Goal: Task Accomplishment & Management: Manage account settings

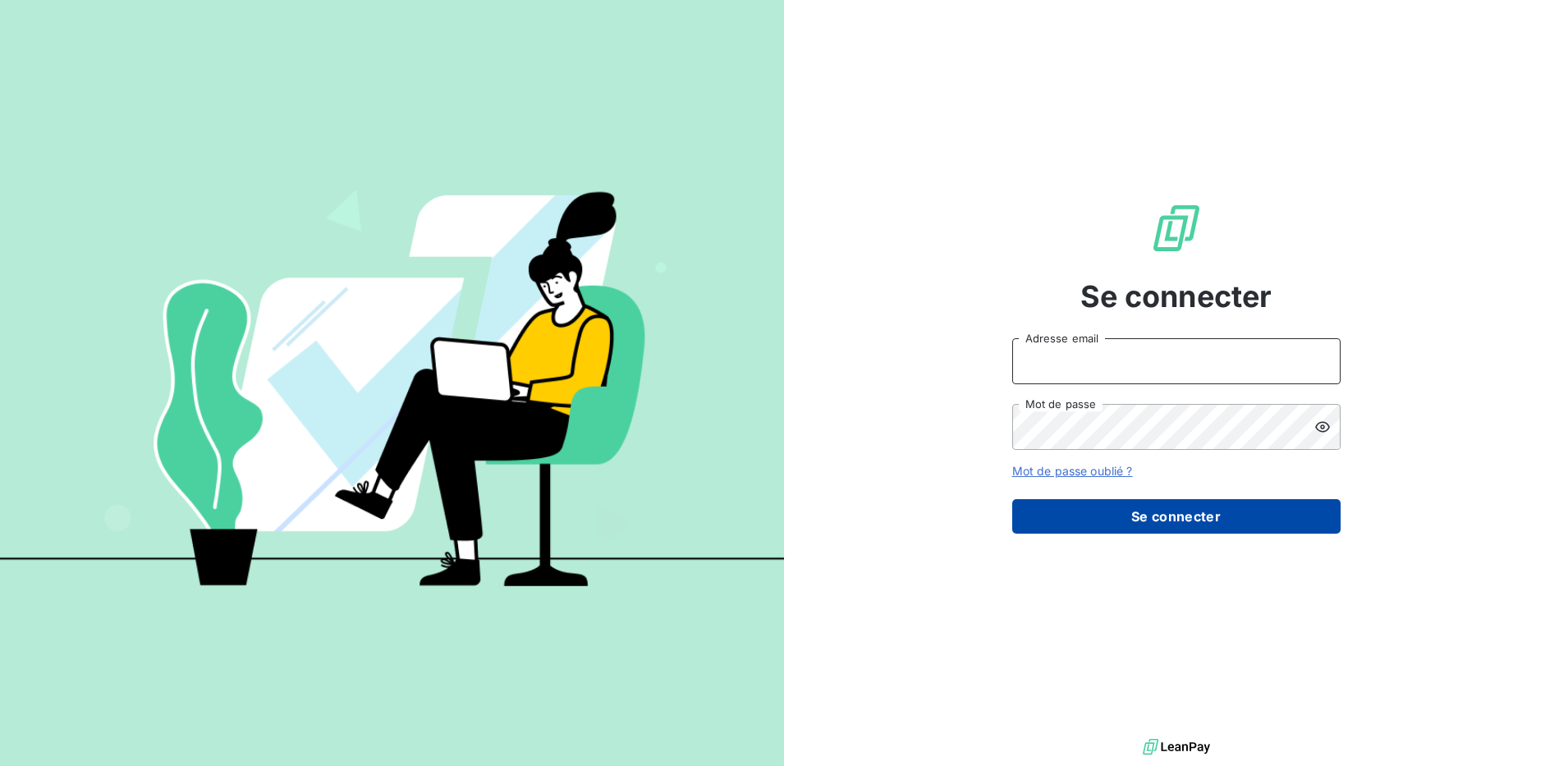
type input "[EMAIL_ADDRESS][DOMAIN_NAME]"
click at [1187, 523] on button "Se connecter" at bounding box center [1176, 516] width 328 height 34
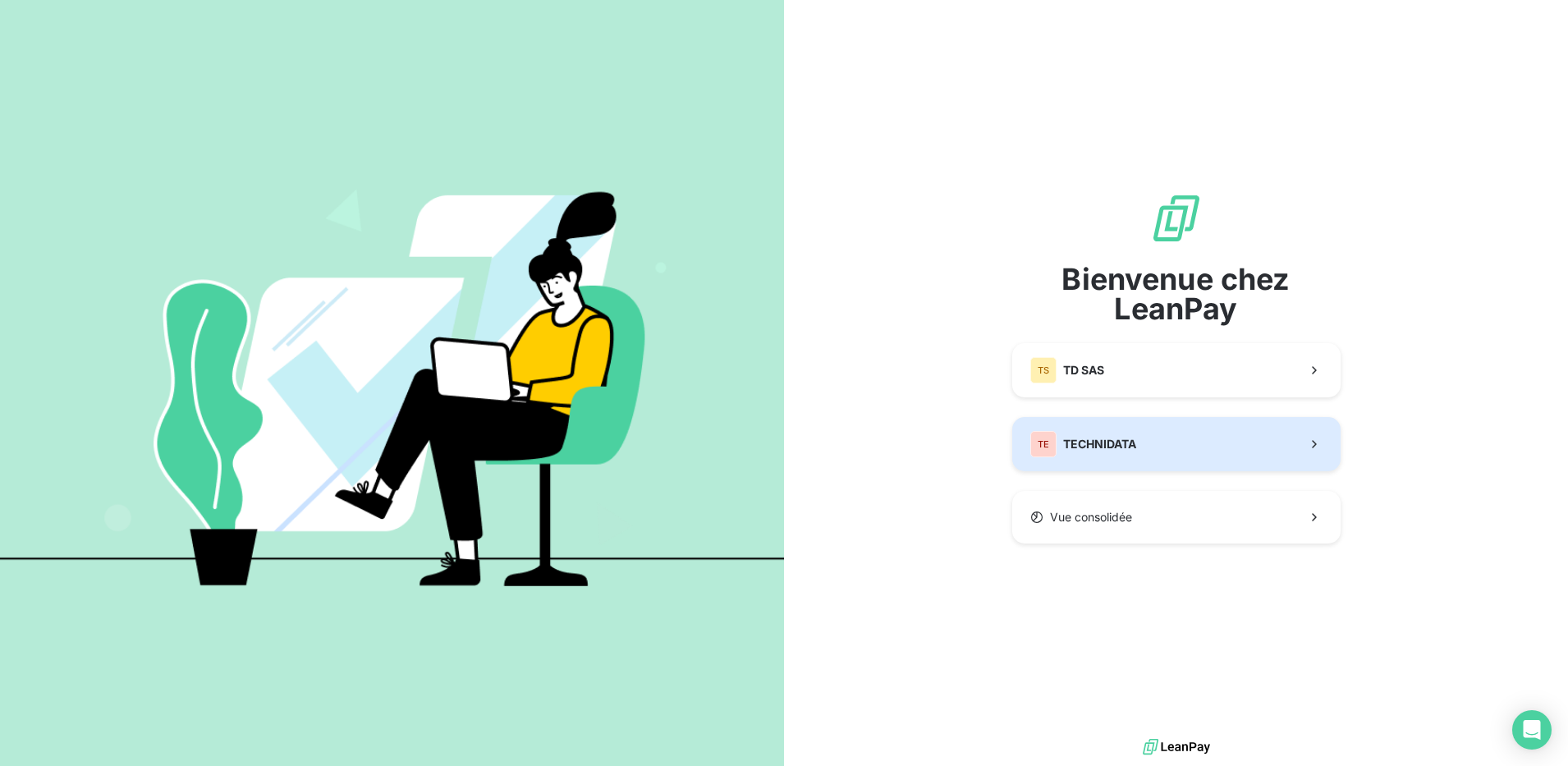
click at [1129, 449] on span "TECHNIDATA" at bounding box center [1099, 444] width 73 height 17
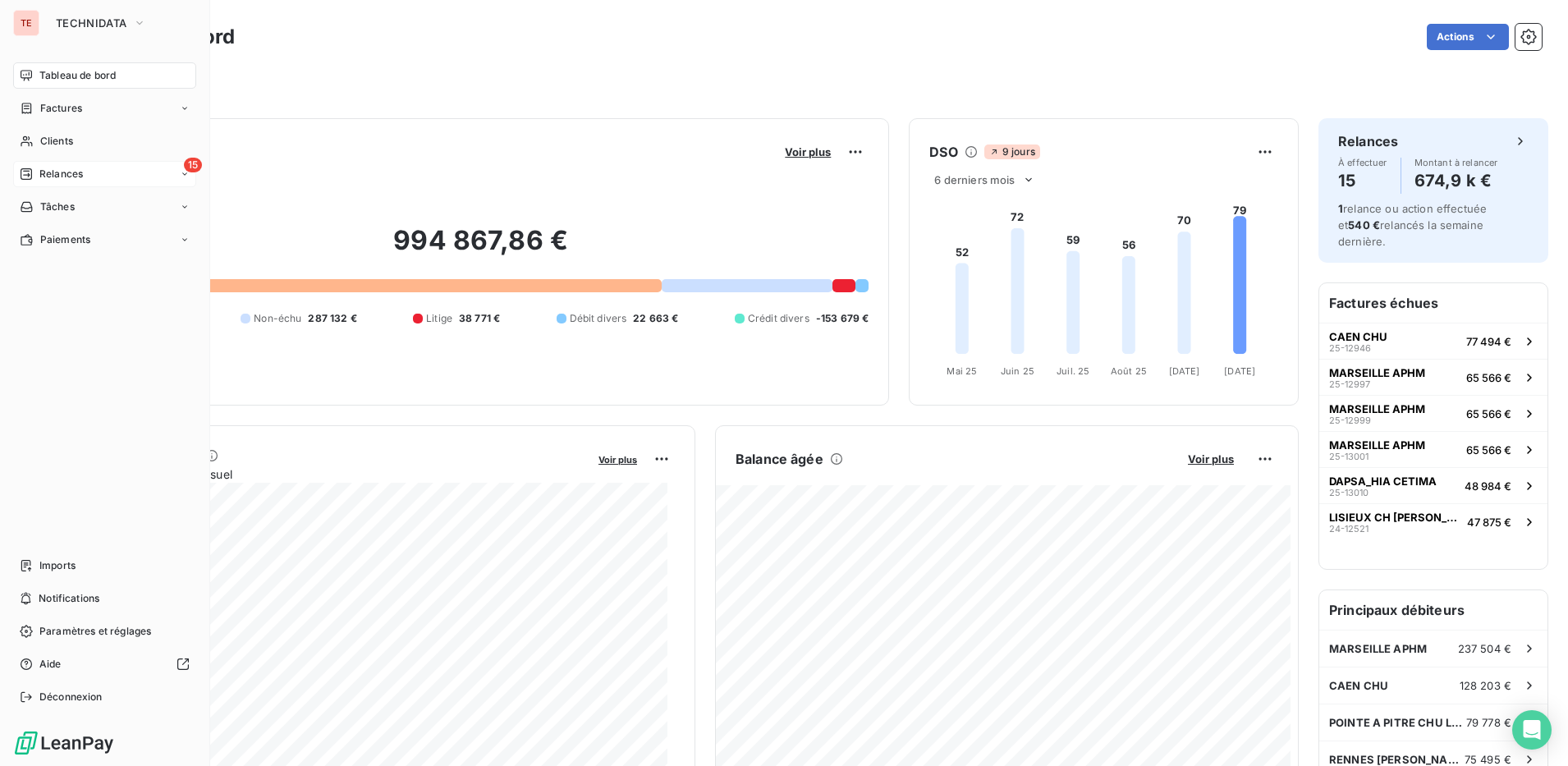
click at [67, 178] on span "Relances" at bounding box center [61, 173] width 43 height 15
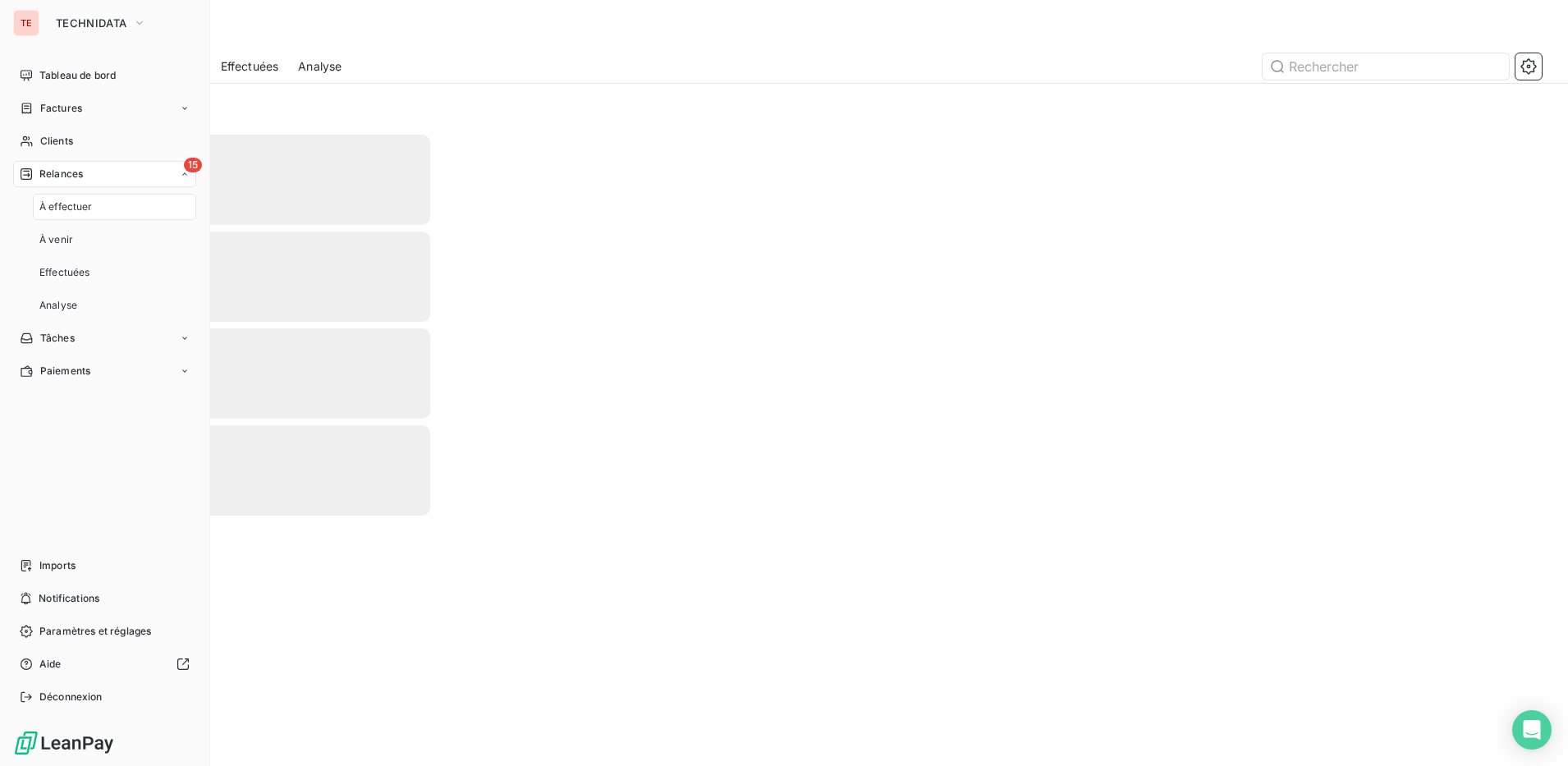
click at [74, 175] on span "Relances" at bounding box center [61, 173] width 43 height 15
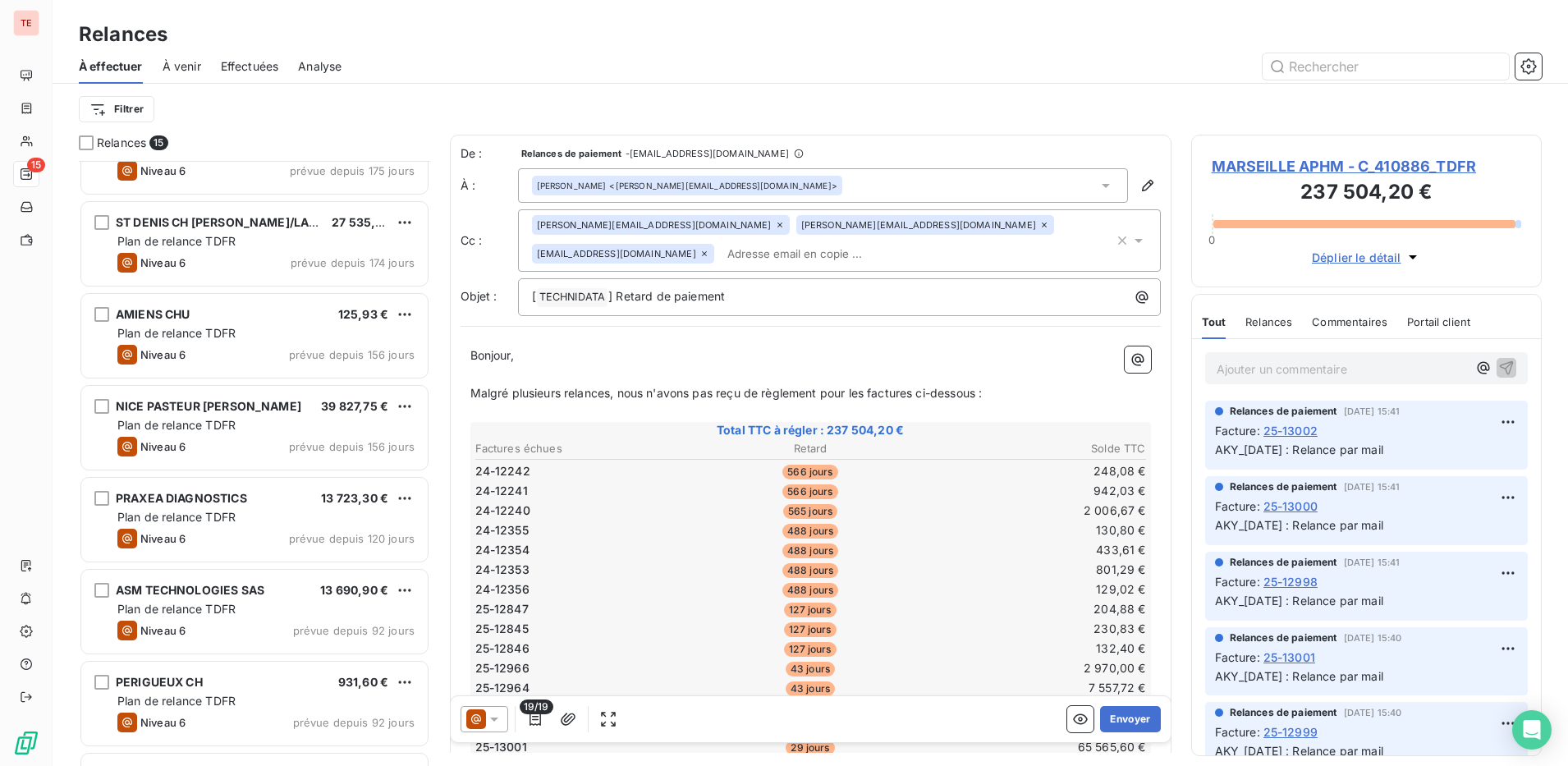
scroll to position [775, 0]
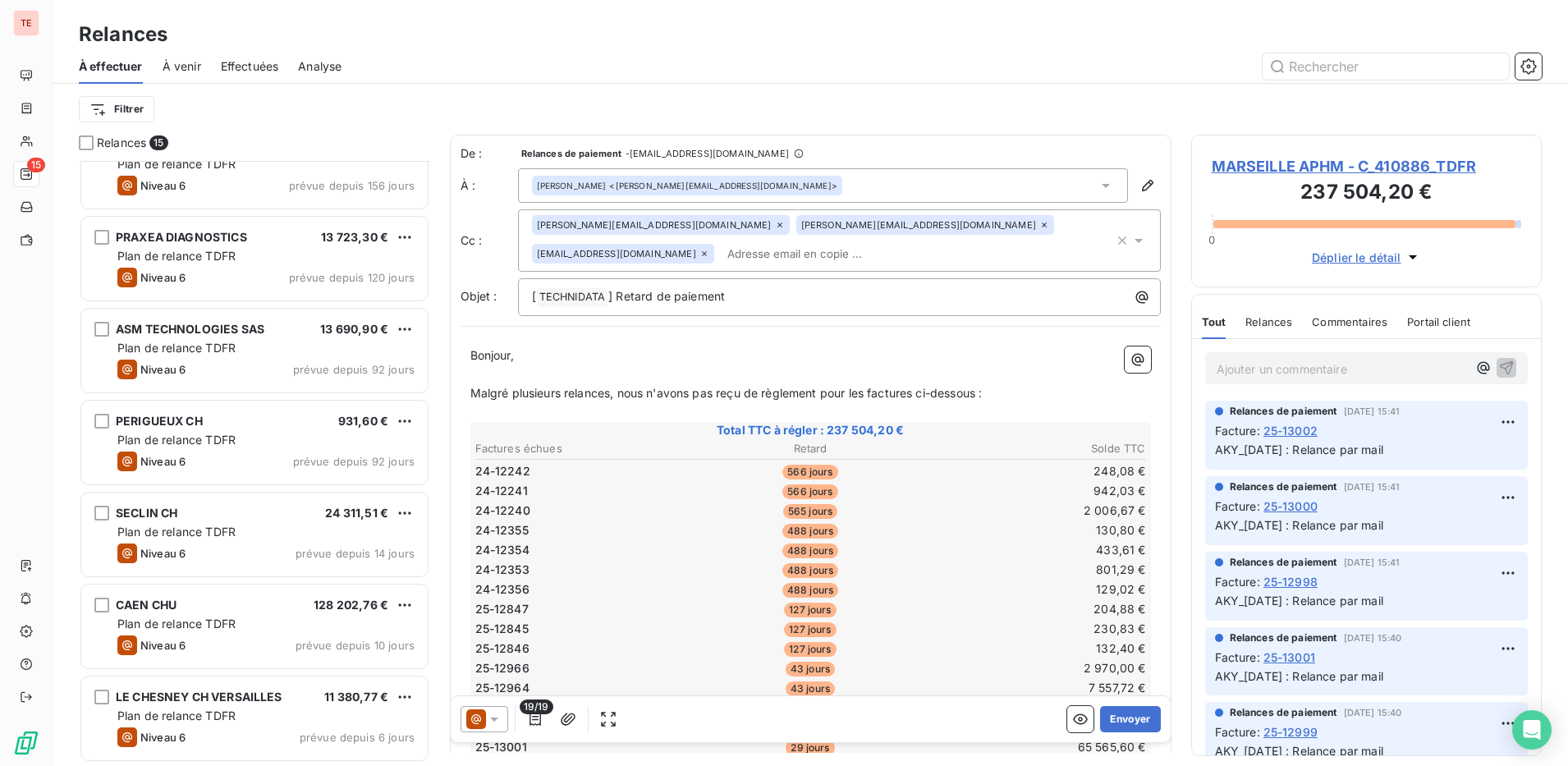
click at [260, 71] on span "Effectuées" at bounding box center [249, 66] width 58 height 17
